Goal: Contribute content

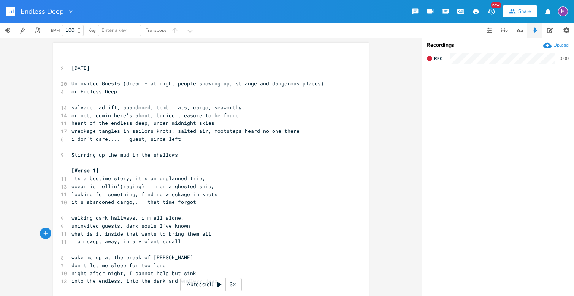
scroll to position [0, 23]
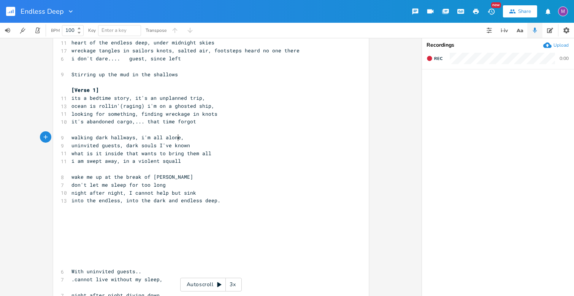
click at [176, 137] on span "walking dark hallways, i'm all alone," at bounding box center [127, 137] width 113 height 7
click at [156, 138] on span "walking dark hallways, i'm all alone," at bounding box center [127, 137] width 113 height 7
type textarea "feel"
click at [180, 140] on pre "walking dark hallways, i feel alone," at bounding box center [207, 138] width 274 height 8
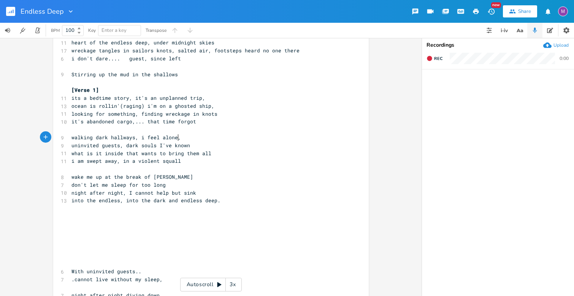
type textarea ","
type textarea "with"
click at [120, 155] on span "what is it inside that wants to bring them all" at bounding box center [141, 153] width 140 height 7
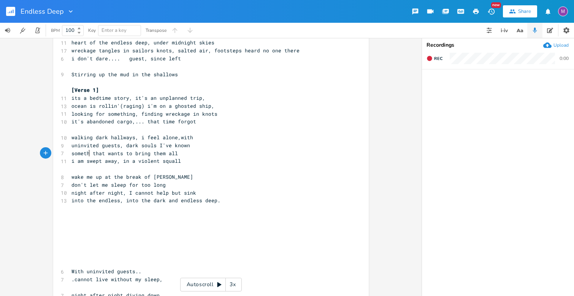
type textarea "somethn"
type textarea "ing inside me"
click at [90, 139] on span "walking dark hallways, i feel alone,with" at bounding box center [132, 137] width 122 height 7
type textarea "ndering"
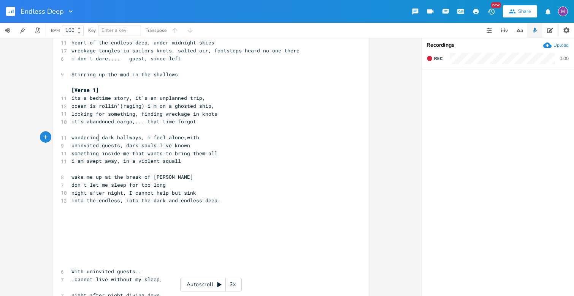
scroll to position [0, 16]
click at [195, 136] on pre "wandering dark hallways, i feel alone,with" at bounding box center [207, 138] width 274 height 8
type textarea "in q eqn"
type textarea "dqn"
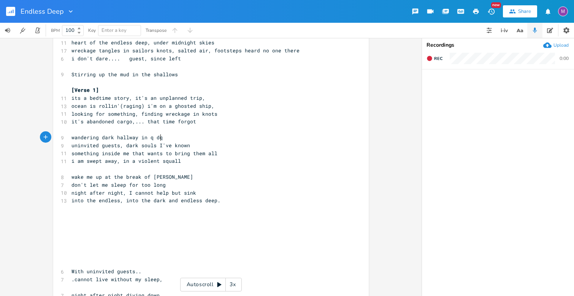
type textarea "qn"
type textarea "angerzone"
click at [149, 139] on span "wandering dark hallway in q dangerzone" at bounding box center [129, 137] width 116 height 7
type textarea "a"
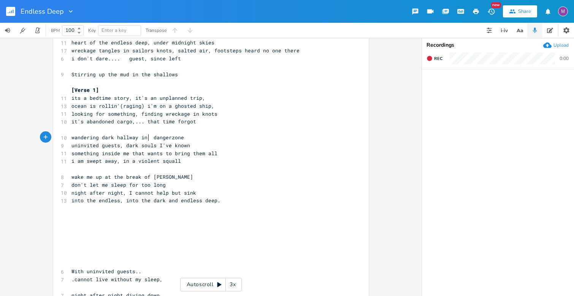
scroll to position [0, 2]
click at [301, 128] on pre "​" at bounding box center [207, 130] width 274 height 8
click at [223, 198] on pre "into the endless, into the dark and endless deep." at bounding box center [207, 201] width 274 height 8
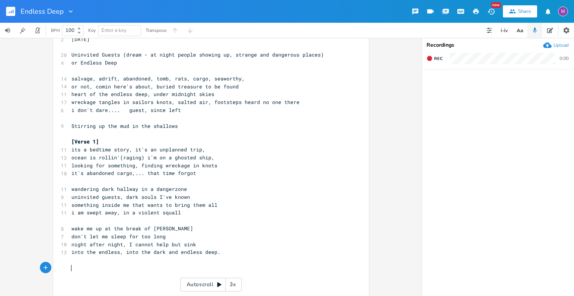
scroll to position [14, 0]
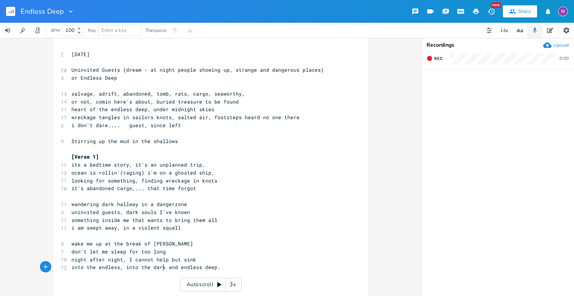
click at [162, 269] on span "into the endless, into the dark and endless deep." at bounding box center [145, 267] width 149 height 7
type textarea "dear, heart of the"
type textarea "the"
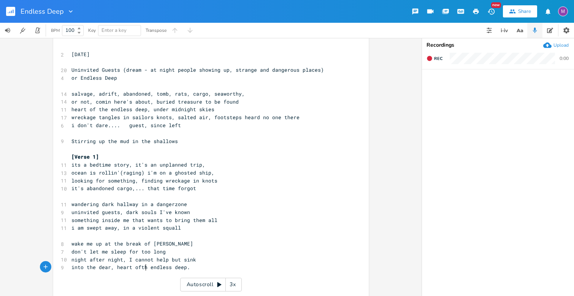
scroll to position [0, 6]
type textarea "the"
click at [112, 270] on span "into the dear, heart of the endless deep." at bounding box center [133, 267] width 125 height 7
type textarea "t"
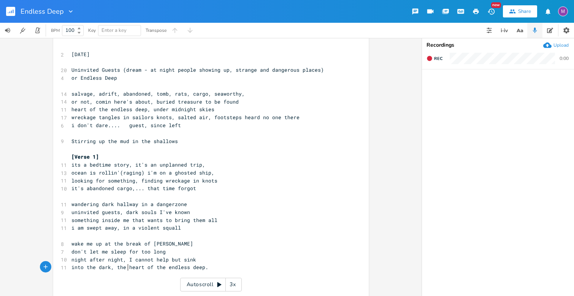
scroll to position [0, 17]
type textarea "ark, the"
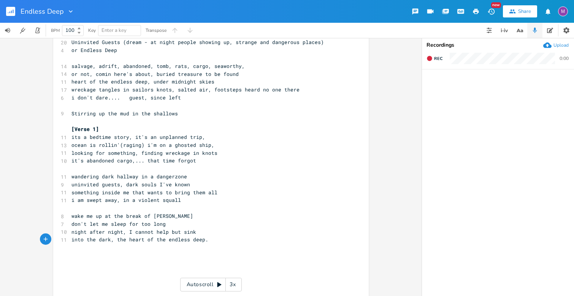
scroll to position [45, 0]
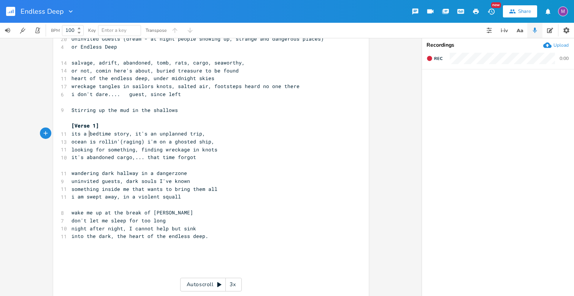
click at [86, 133] on span "its a bedtime story, it's an unplanned trip," at bounding box center [138, 133] width 134 height 7
type textarea "my"
click at [119, 141] on span "ocean is rollin'(raging) i'm on a ghosted ship," at bounding box center [142, 141] width 143 height 7
click at [117, 142] on span "ocean is raging) i'm on a ghosted ship," at bounding box center [130, 141] width 119 height 7
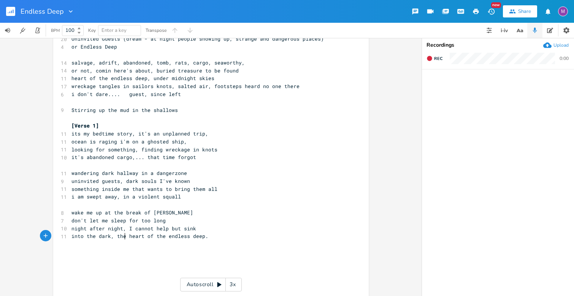
click at [123, 238] on span "into the dark, the heart of the endless deep." at bounding box center [139, 236] width 137 height 7
type textarea "dark"
click at [71, 213] on span "wake me up at the break of [PERSON_NAME]" at bounding box center [132, 212] width 122 height 7
type textarea "please"
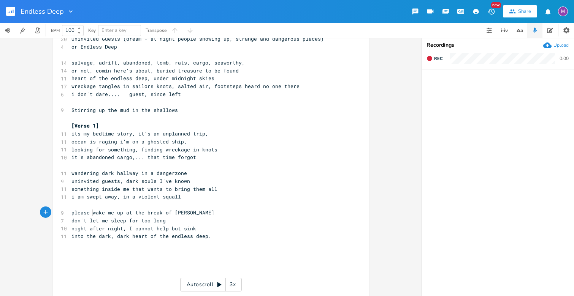
scroll to position [0, 16]
click at [147, 222] on span "don't let me sleep for too long" at bounding box center [118, 220] width 94 height 7
type textarea "very"
click at [200, 157] on pre "it's abandoned cargo,... that time forgot" at bounding box center [207, 158] width 274 height 8
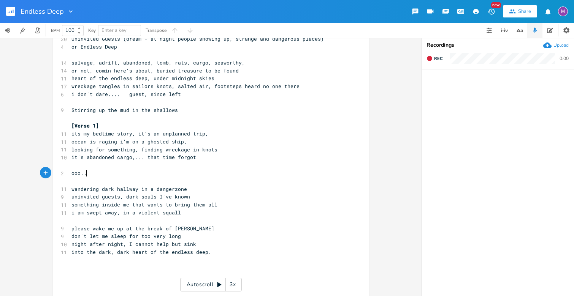
scroll to position [0, 11]
type textarea "ooo..."
click at [12, 10] on rect "button" at bounding box center [10, 11] width 9 height 9
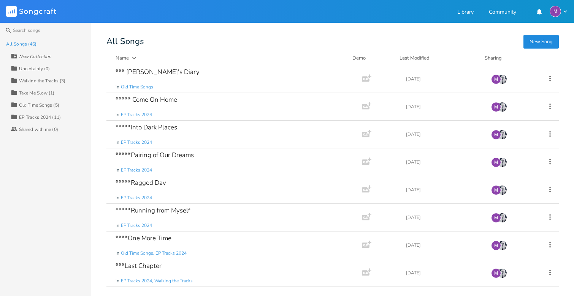
scroll to position [57, 0]
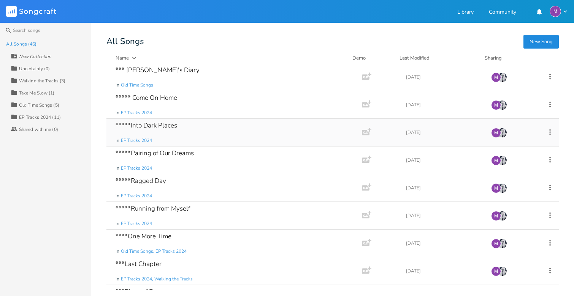
click at [147, 136] on div "*****Into Dark Places in EP Tracks 2024" at bounding box center [233, 132] width 234 height 27
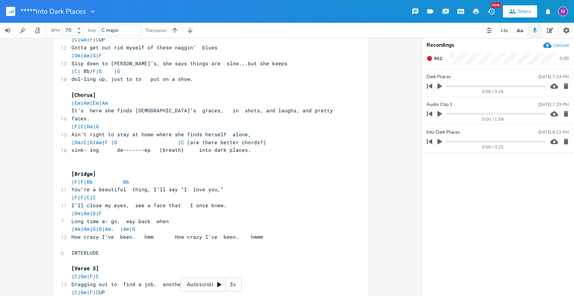
scroll to position [289, 0]
